Goal: Information Seeking & Learning: Learn about a topic

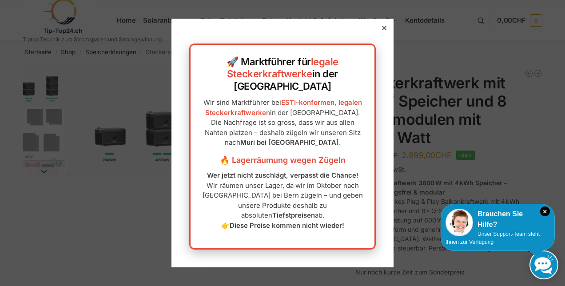
click at [382, 30] on icon at bounding box center [384, 28] width 4 height 4
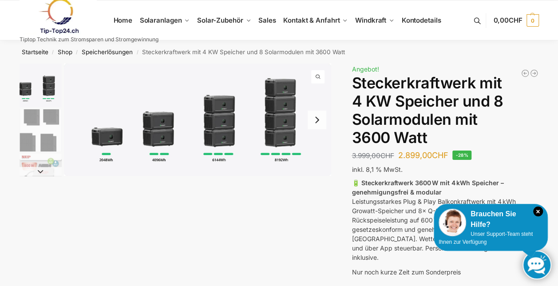
click at [292, 123] on img "1 / 9" at bounding box center [197, 120] width 267 height 112
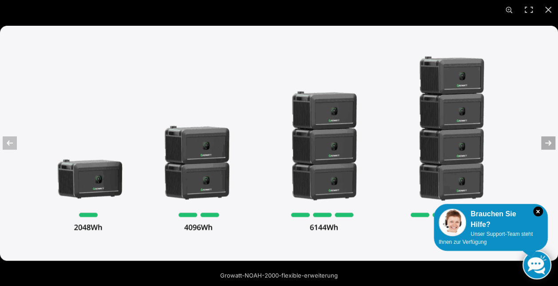
click at [544, 141] on button "Next (arrow right)" at bounding box center [542, 143] width 31 height 44
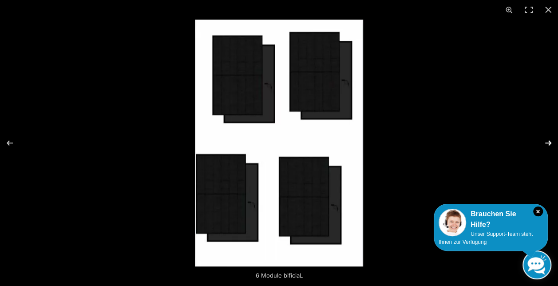
click at [544, 141] on button "Next (arrow right)" at bounding box center [542, 143] width 31 height 44
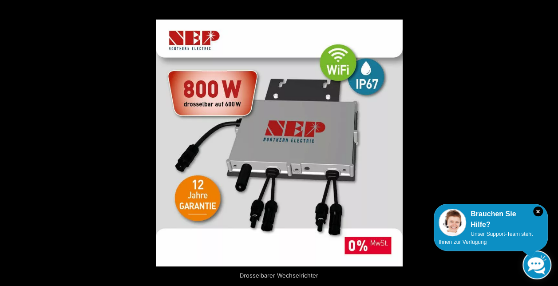
click at [544, 141] on button "Next (arrow right)" at bounding box center [542, 143] width 31 height 44
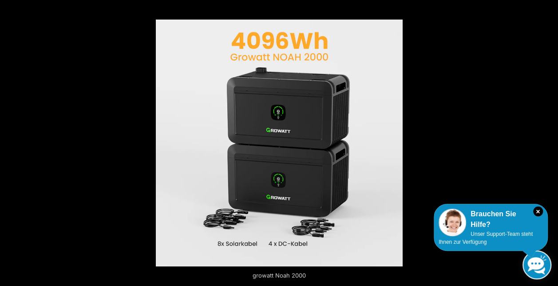
click at [544, 141] on button "Next (arrow right)" at bounding box center [542, 143] width 31 height 44
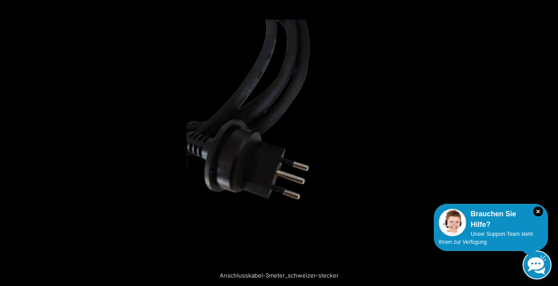
click at [544, 141] on button "Next (arrow right)" at bounding box center [542, 143] width 31 height 44
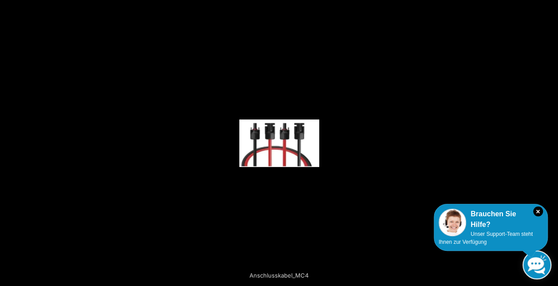
click at [544, 141] on button "Next (arrow right)" at bounding box center [542, 143] width 31 height 44
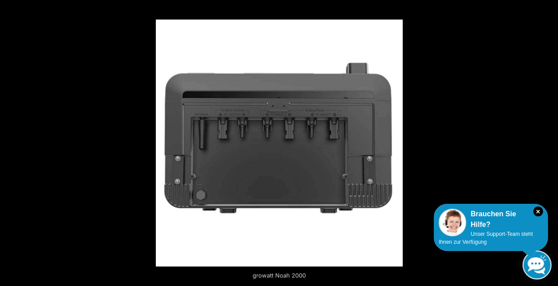
click at [544, 141] on button "Next (arrow right)" at bounding box center [542, 143] width 31 height 44
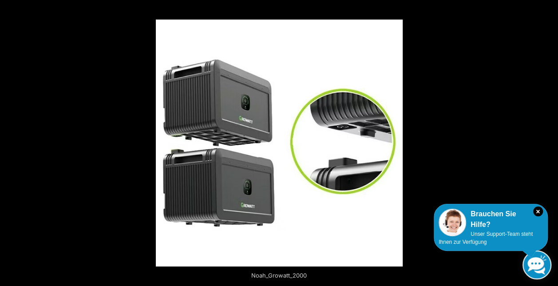
click at [544, 141] on button "Next (arrow right)" at bounding box center [542, 143] width 31 height 44
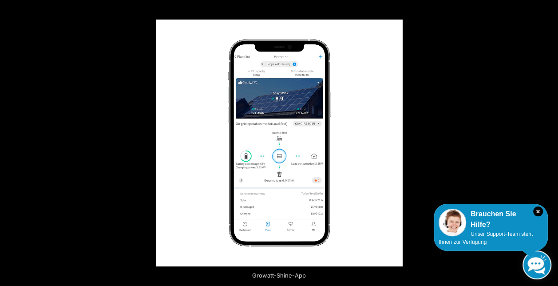
click at [544, 141] on button "Next (arrow right)" at bounding box center [542, 143] width 31 height 44
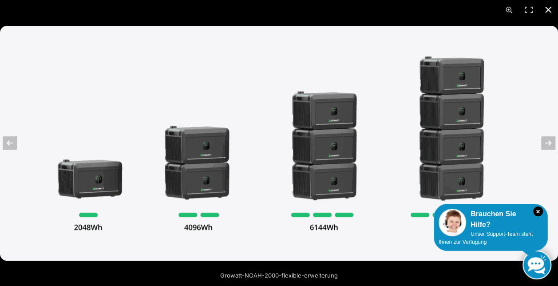
click at [546, 9] on button "Close (Esc)" at bounding box center [549, 10] width 20 height 20
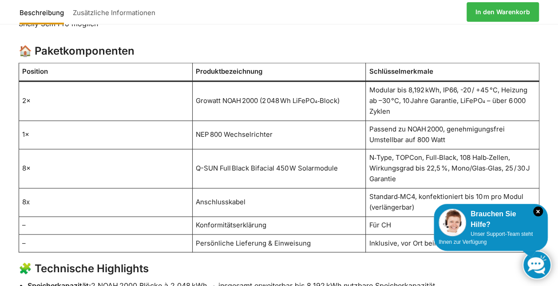
scroll to position [615, 0]
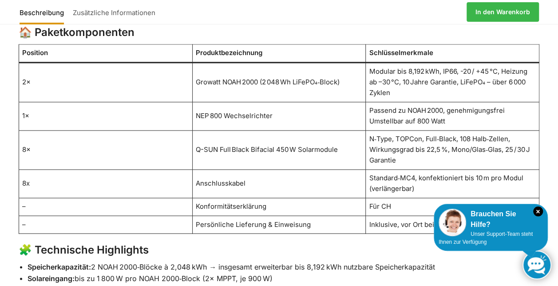
click at [330, 219] on figure "Position Produktbezeichnung Schlüsselmerkmale 2× Growatt NOAH 2000 (2 048 Wh Li…" at bounding box center [279, 143] width 521 height 198
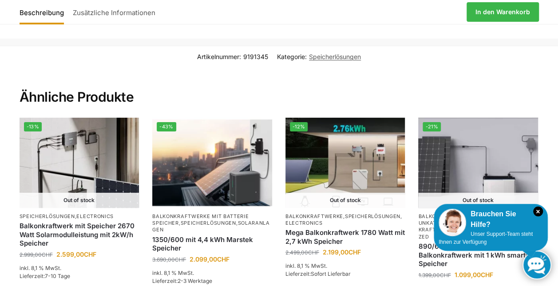
scroll to position [1589, 0]
